Goal: Task Accomplishment & Management: Manage account settings

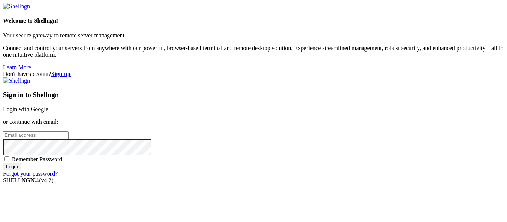
click at [48, 106] on link "Login with Google" at bounding box center [25, 109] width 45 height 6
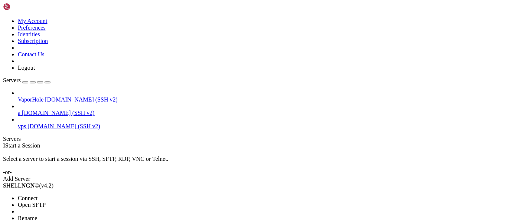
click at [85, 195] on ul "Connect Open SFTP New Server New Folder Rename Duplicate Delete Properties" at bounding box center [44, 221] width 82 height 53
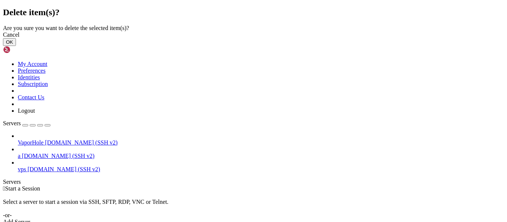
click at [16, 46] on button "OK" at bounding box center [9, 42] width 13 height 8
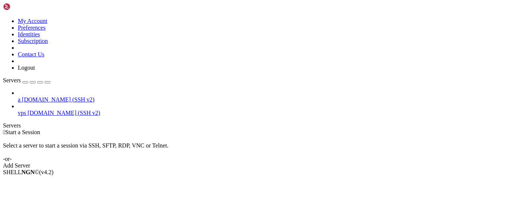
click at [25, 82] on div "button" at bounding box center [25, 82] width 0 height 0
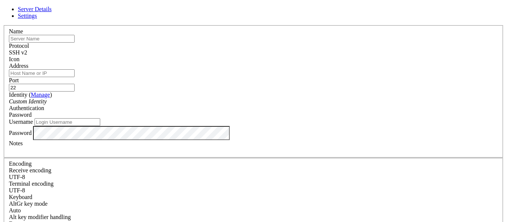
click at [75, 77] on input "Address" at bounding box center [42, 73] width 66 height 8
type input "[TECHNICAL_ID]"
type input "22"
click at [75, 43] on input "text" at bounding box center [42, 39] width 66 height 8
type input "dfasdfasdf"
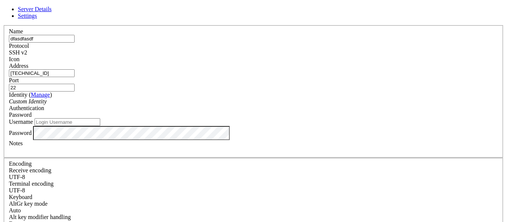
click at [100, 126] on input "Username" at bounding box center [68, 122] width 66 height 8
type input "tblacksbot"
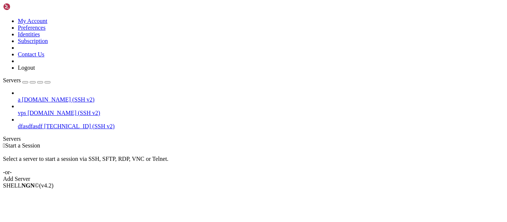
click at [43, 123] on span "dfasdfasdf" at bounding box center [30, 126] width 25 height 6
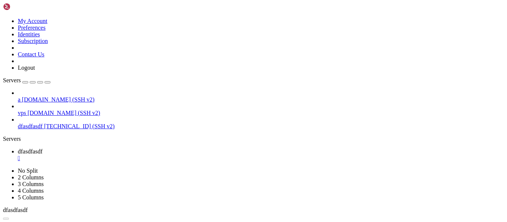
click at [136, 155] on div "" at bounding box center [261, 158] width 486 height 7
